Goal: Check status: Check status

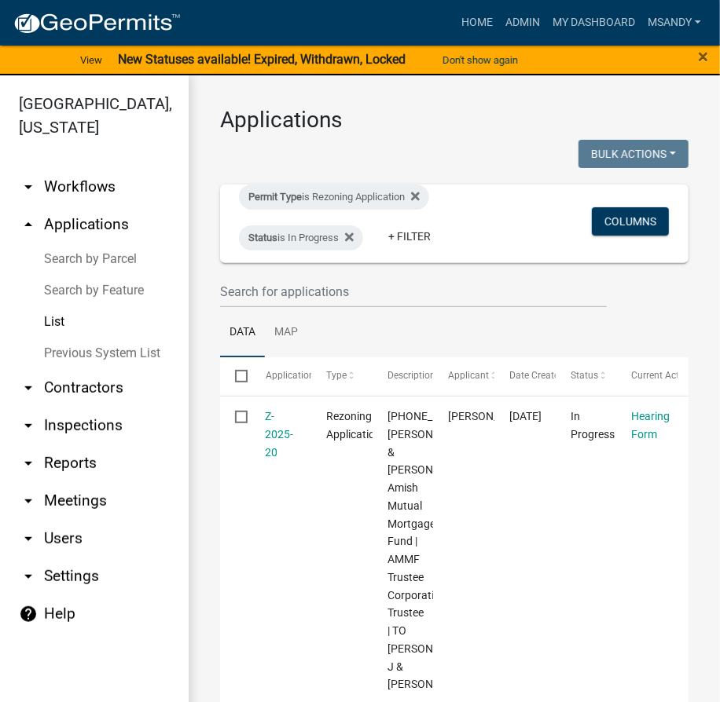
scroll to position [240, 0]
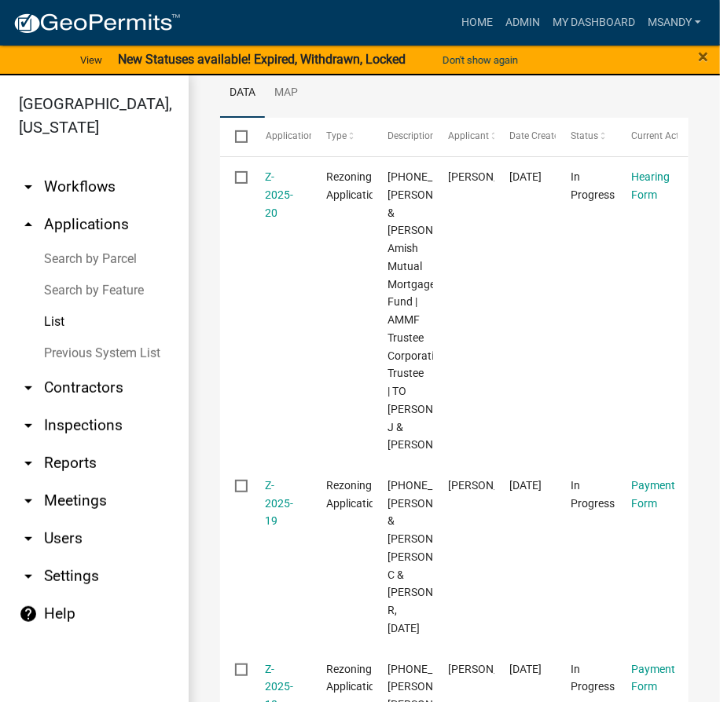
click at [71, 259] on link "Search by Parcel" at bounding box center [94, 259] width 189 height 31
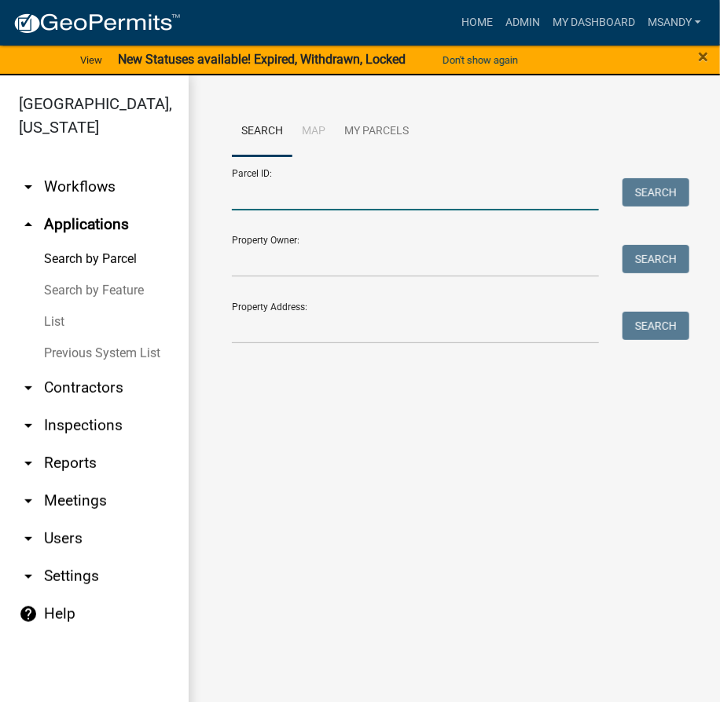
click at [397, 209] on input "Parcel ID:" at bounding box center [415, 194] width 367 height 32
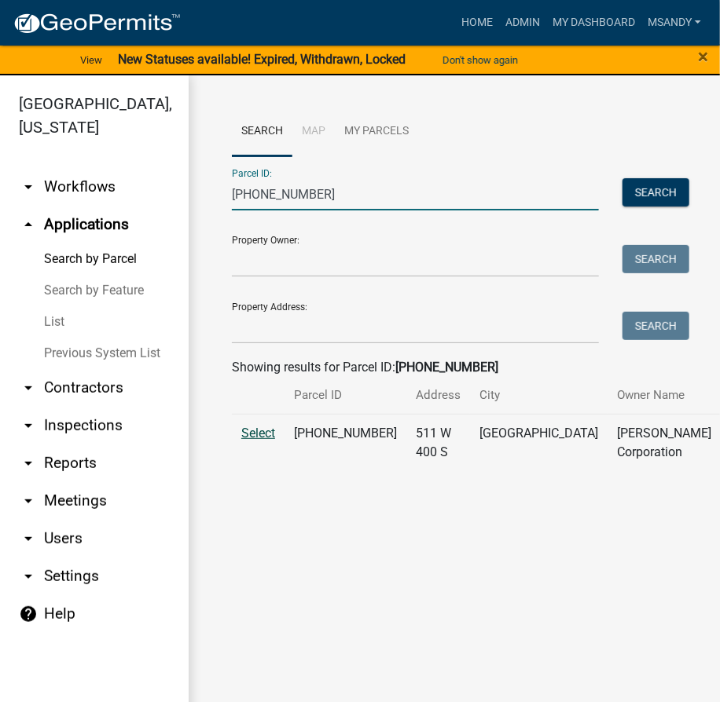
type input "[PHONE_NUMBER]"
click at [264, 441] on span "Select" at bounding box center [258, 433] width 34 height 15
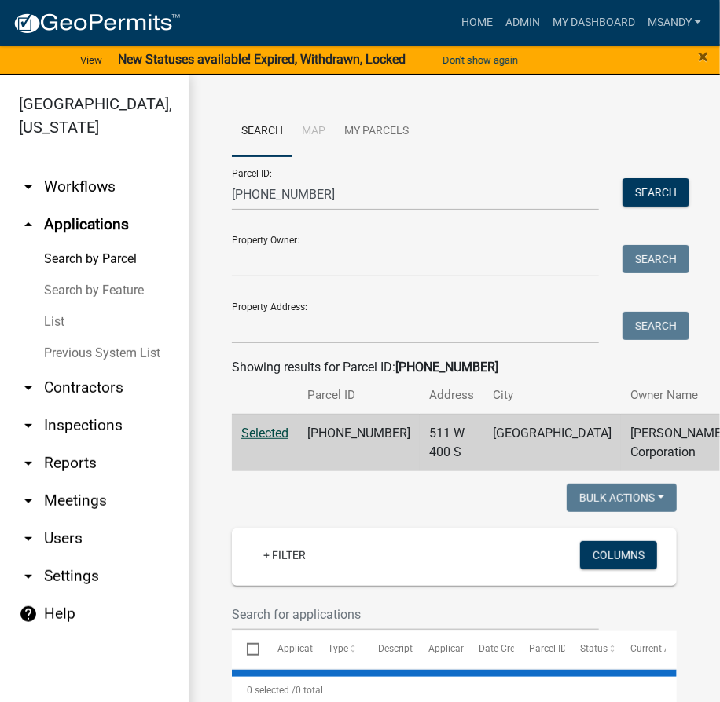
select select "3: 100"
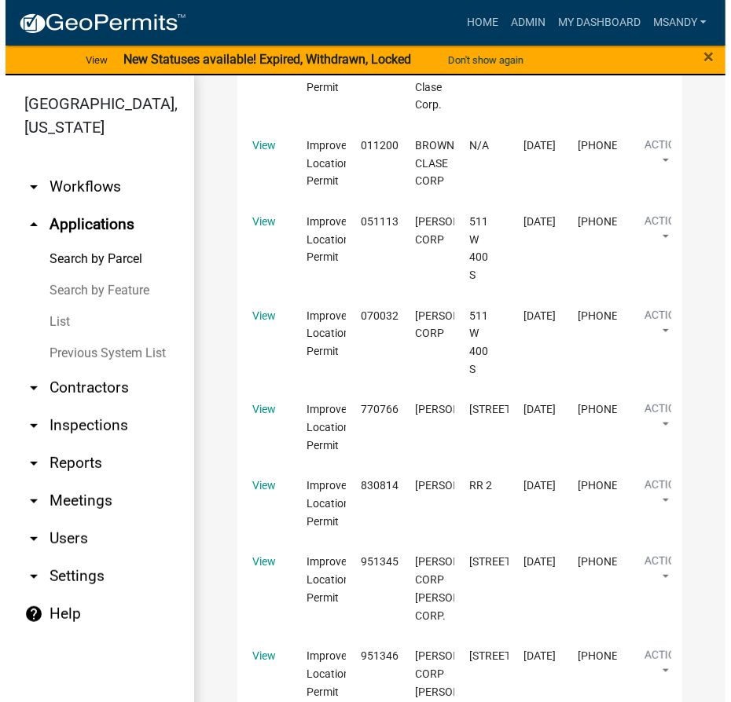
scroll to position [2142, 0]
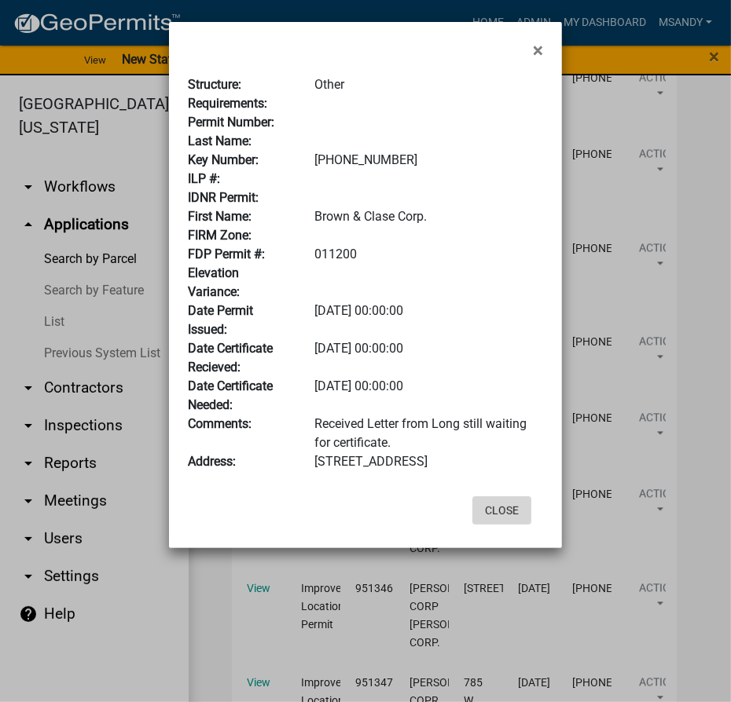
click at [498, 506] on button "Close" at bounding box center [501, 510] width 59 height 28
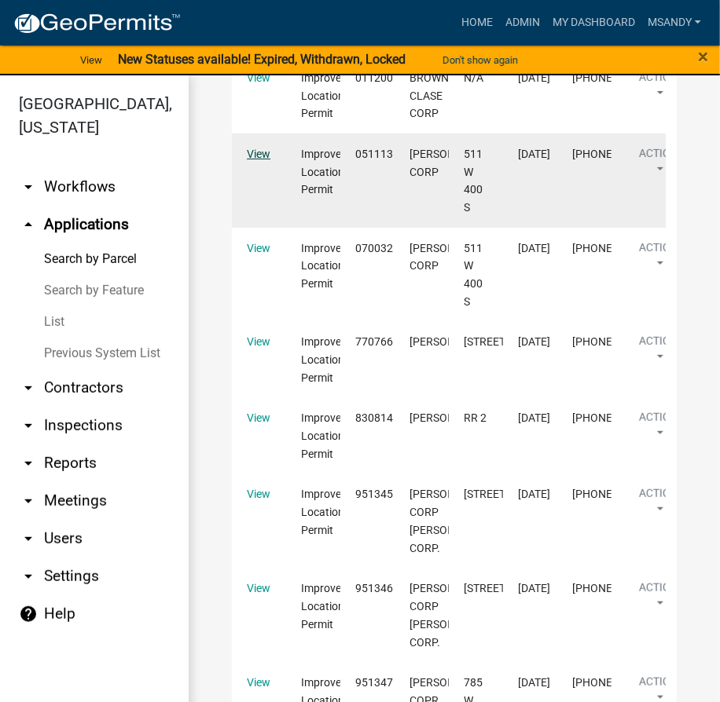
click at [262, 160] on link "View" at bounding box center [259, 154] width 24 height 13
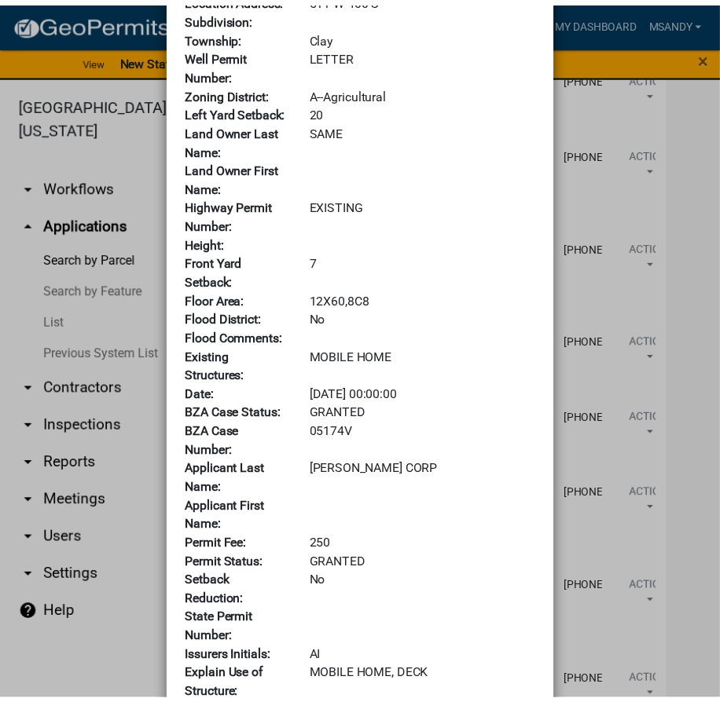
scroll to position [714, 0]
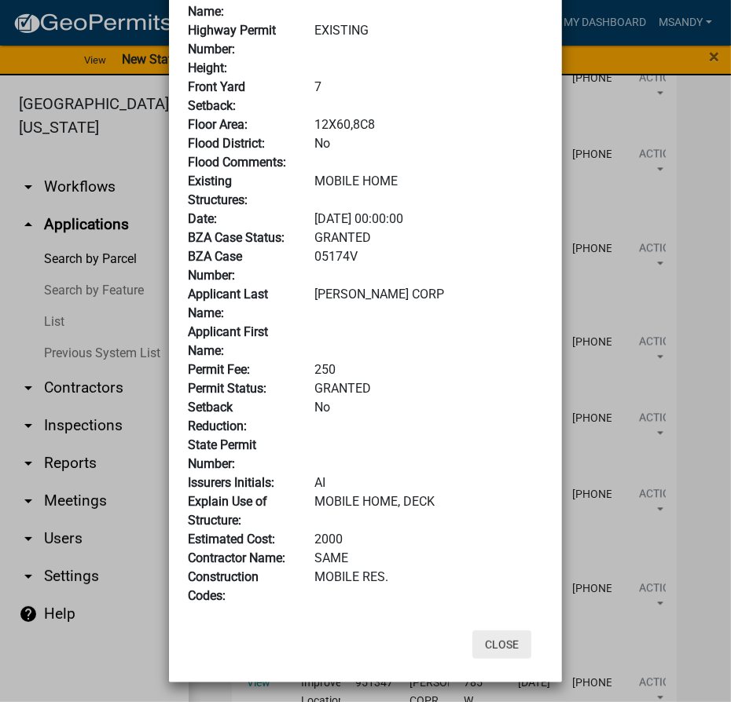
click at [489, 633] on button "Close" at bounding box center [501, 645] width 59 height 28
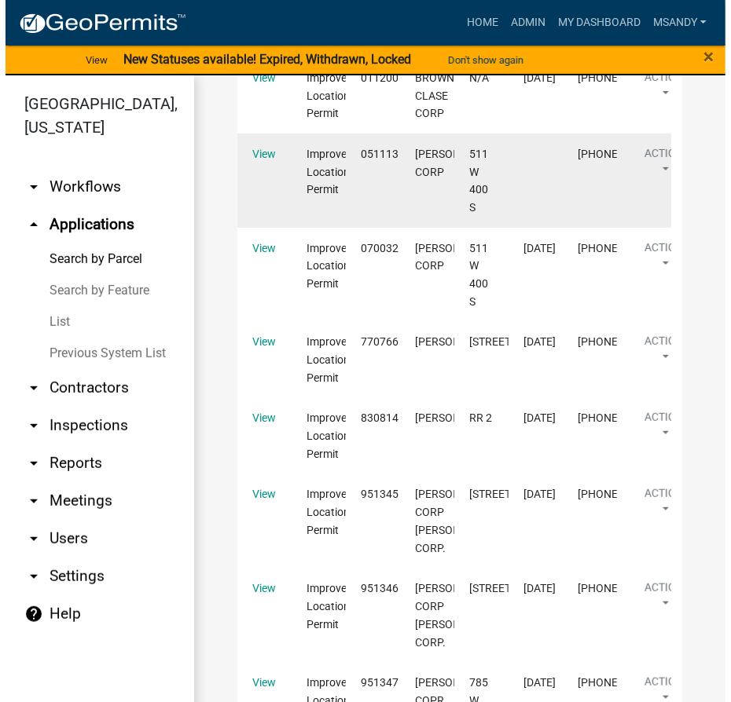
scroll to position [2285, 0]
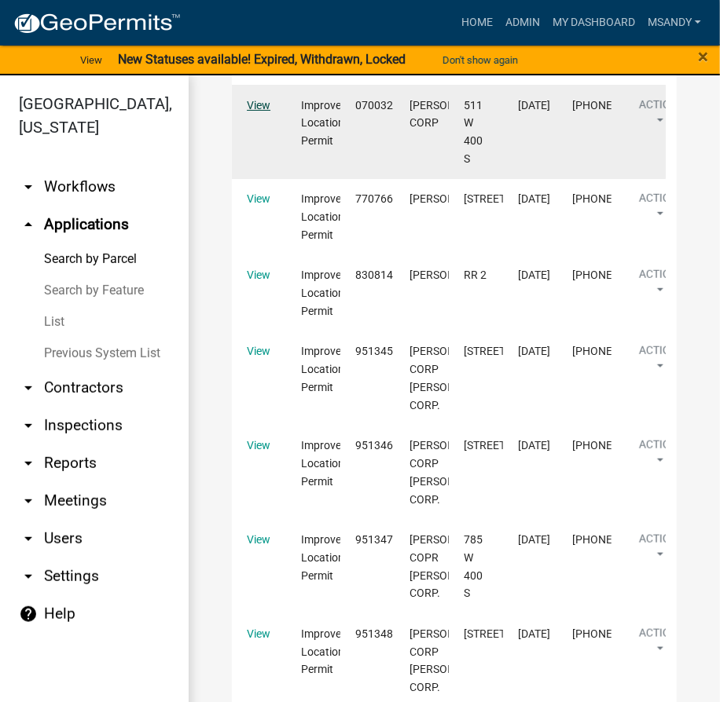
click at [251, 112] on link "View" at bounding box center [259, 105] width 24 height 13
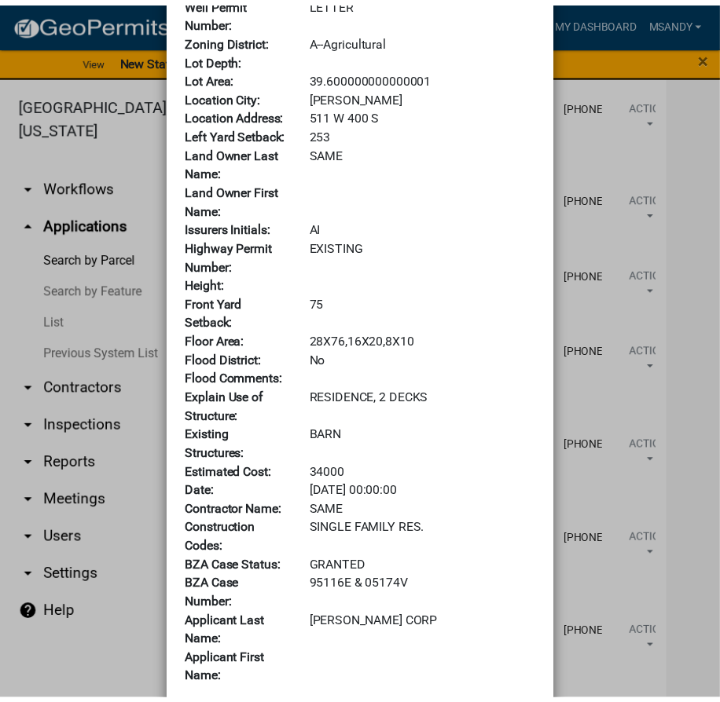
scroll to position [714, 0]
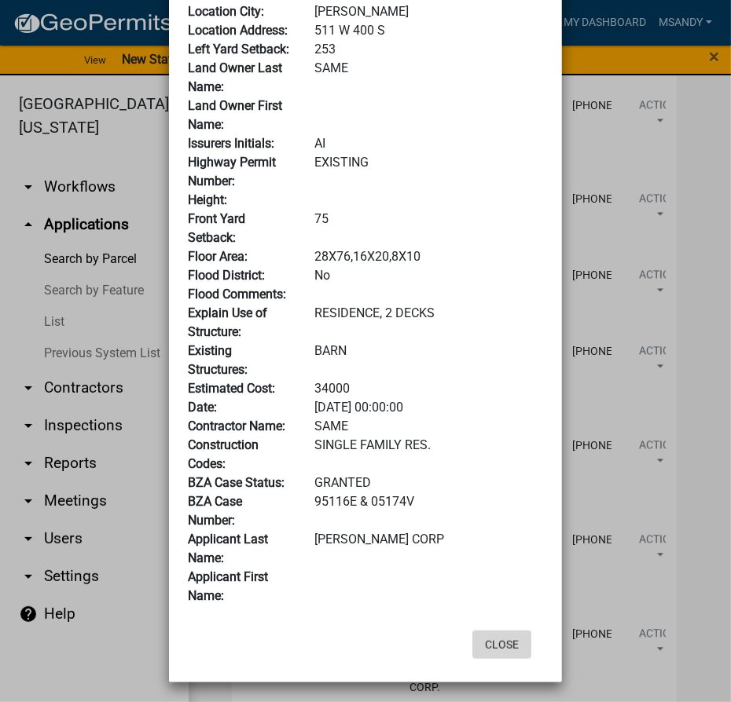
click at [493, 643] on button "Close" at bounding box center [501, 645] width 59 height 28
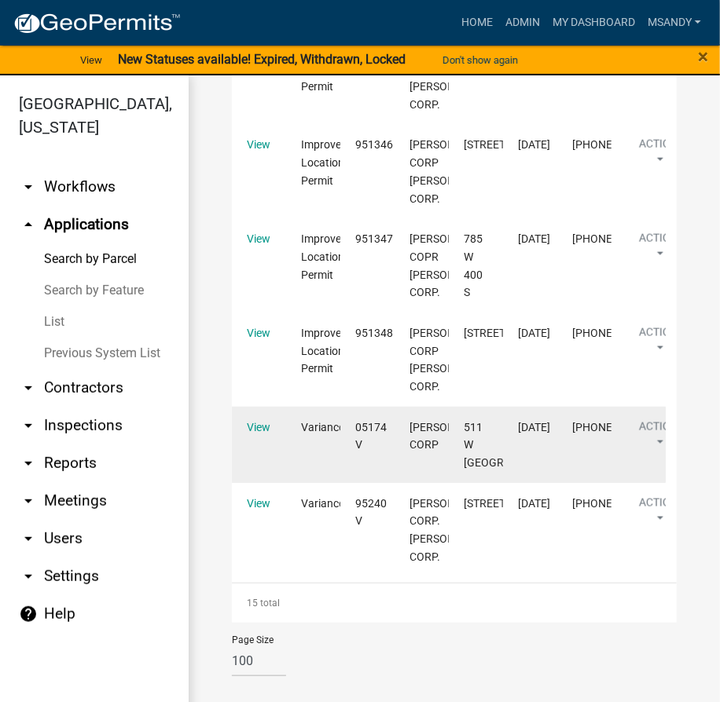
scroll to position [3175, 0]
